Goal: Task Accomplishment & Management: Manage account settings

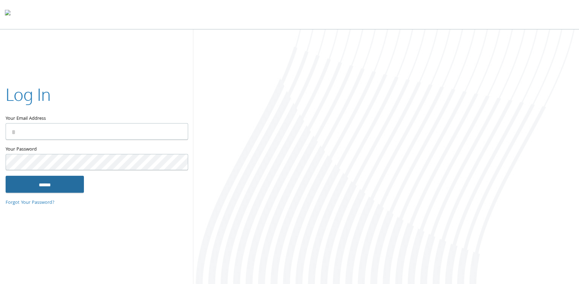
type input "**********"
click at [41, 185] on input "******" at bounding box center [45, 184] width 78 height 17
type input "**********"
click at [44, 186] on input "******" at bounding box center [45, 184] width 78 height 17
